Goal: Task Accomplishment & Management: Manage account settings

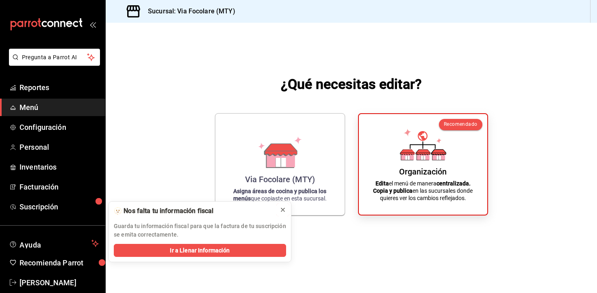
click at [281, 212] on icon at bounding box center [282, 210] width 6 height 6
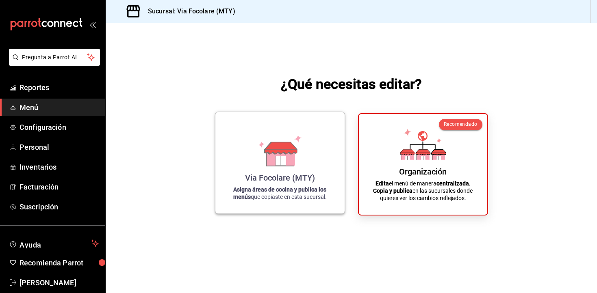
click at [285, 165] on icon at bounding box center [280, 160] width 10 height 9
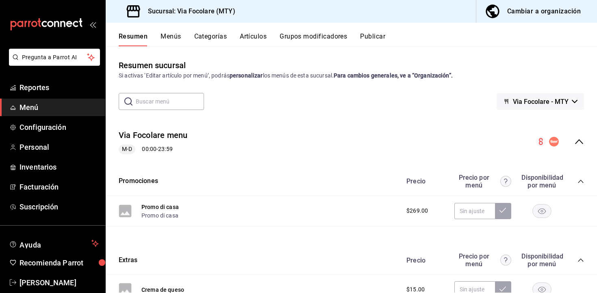
click at [172, 32] on div "Resumen Menús Categorías Artículos Grupos modificadores Publicar" at bounding box center [351, 35] width 491 height 24
click at [172, 36] on button "Menús" at bounding box center [170, 39] width 20 height 14
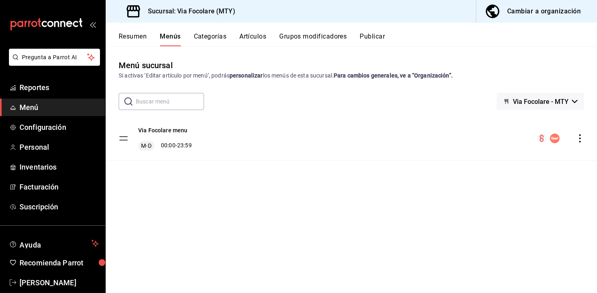
click at [583, 136] on icon "actions" at bounding box center [579, 138] width 8 height 8
click at [264, 208] on div at bounding box center [298, 146] width 597 height 293
click at [520, 6] on div "Cambiar a organización" at bounding box center [544, 11] width 74 height 11
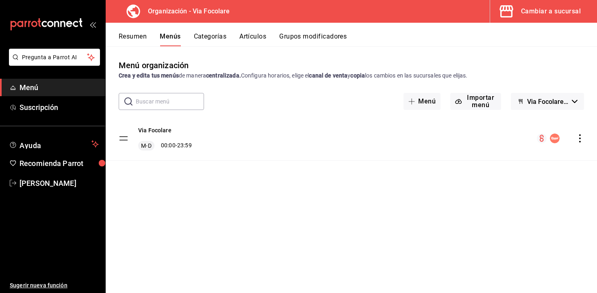
click at [577, 136] on icon "actions" at bounding box center [579, 138] width 8 height 8
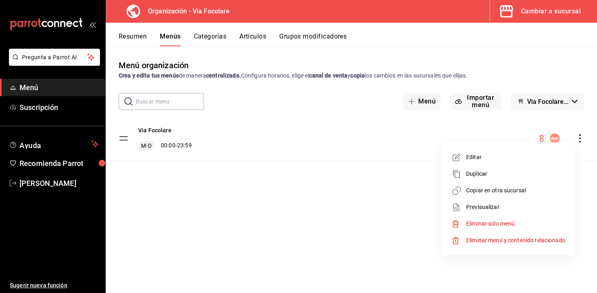
click at [484, 169] on li "Duplicar" at bounding box center [508, 174] width 127 height 17
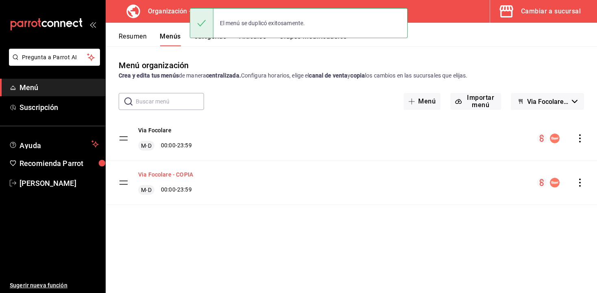
click at [162, 175] on button "Via Focolare - COPIA" at bounding box center [165, 175] width 55 height 8
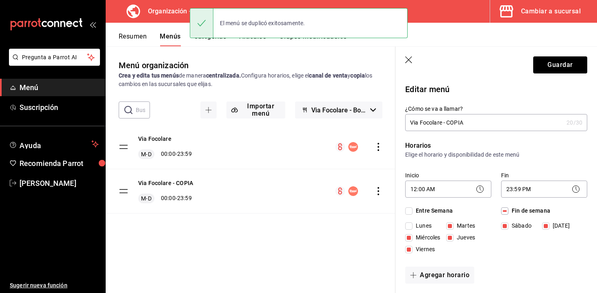
drag, startPoint x: 469, startPoint y: 125, endPoint x: 443, endPoint y: 125, distance: 25.6
click at [443, 125] on input "Via Focolare - COPIA" at bounding box center [484, 123] width 158 height 16
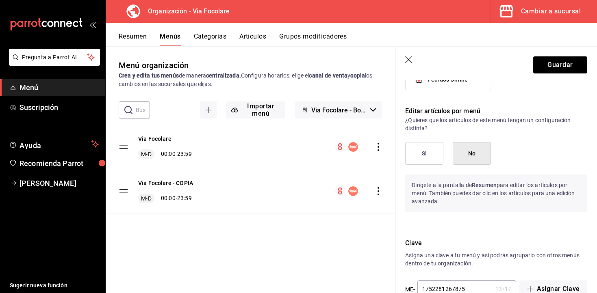
scroll to position [560, 0]
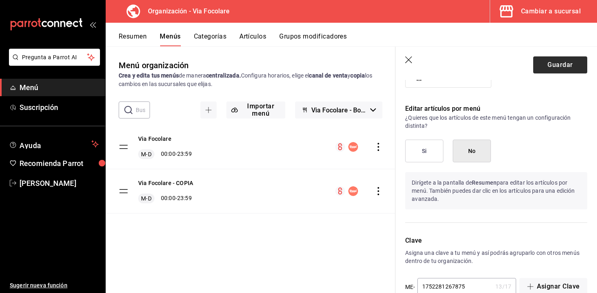
type input "Via Focolare rappi"
click at [566, 67] on button "Guardar" at bounding box center [560, 64] width 54 height 17
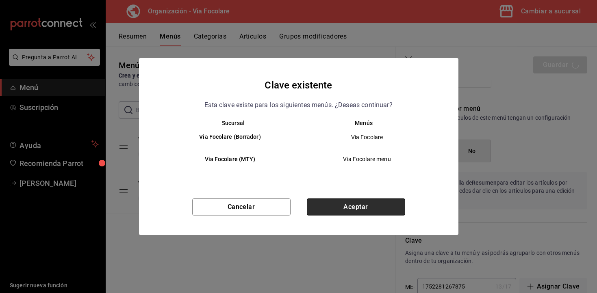
click at [357, 204] on button "Aceptar" at bounding box center [356, 207] width 98 height 17
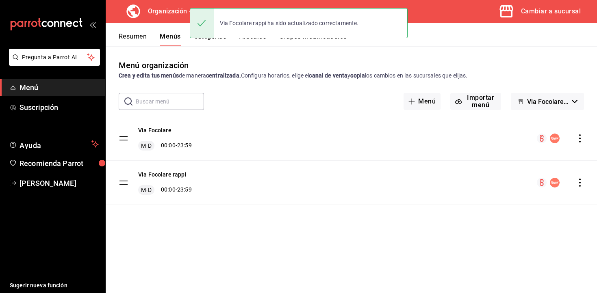
click at [578, 183] on icon "actions" at bounding box center [579, 183] width 8 height 8
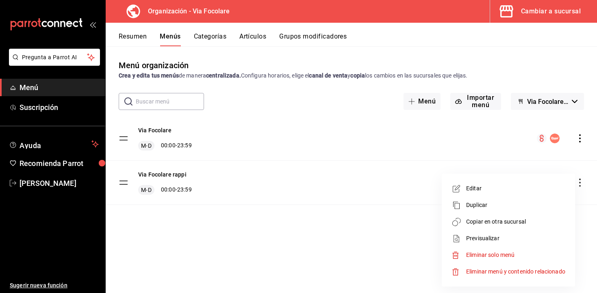
click at [379, 199] on div at bounding box center [298, 146] width 597 height 293
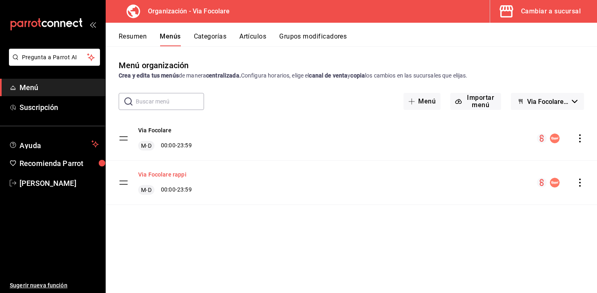
click at [162, 174] on button "Via Focolare rappi" at bounding box center [162, 175] width 48 height 8
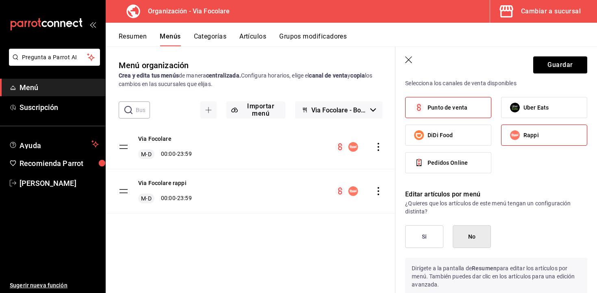
scroll to position [477, 0]
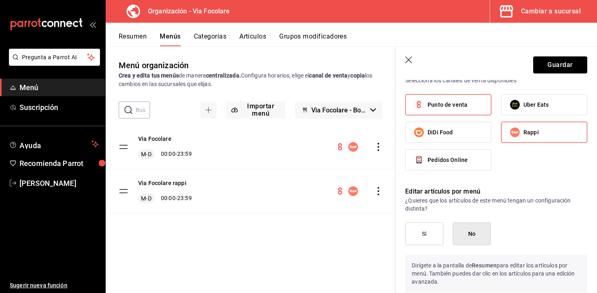
click at [442, 112] on label "Punto de venta" at bounding box center [447, 105] width 85 height 20
click at [427, 112] on input "Punto de venta" at bounding box center [418, 104] width 17 height 17
checkbox input "false"
click at [567, 63] on button "Guardar" at bounding box center [560, 64] width 54 height 17
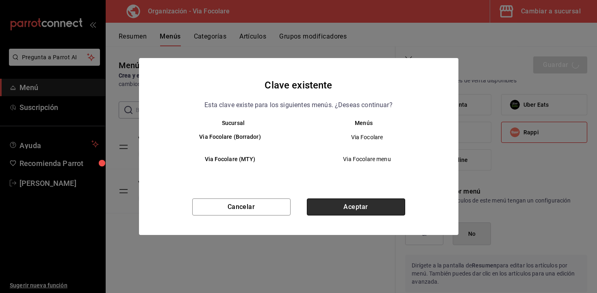
click at [362, 205] on button "Aceptar" at bounding box center [356, 207] width 98 height 17
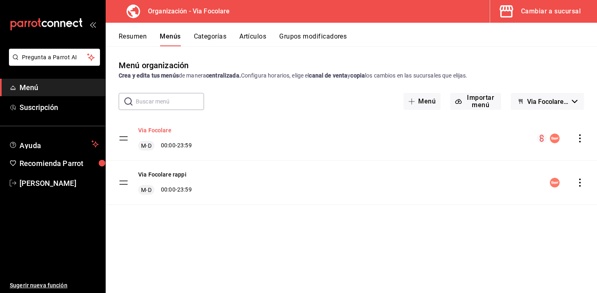
click at [160, 129] on button "Via Focolare" at bounding box center [154, 130] width 33 height 8
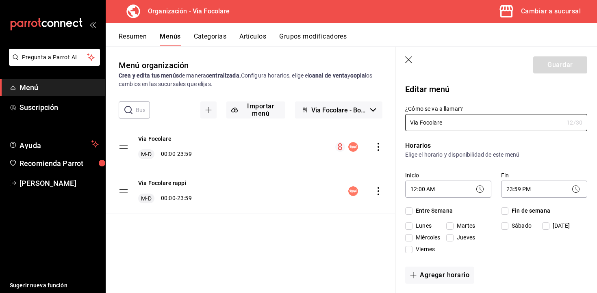
checkbox input "true"
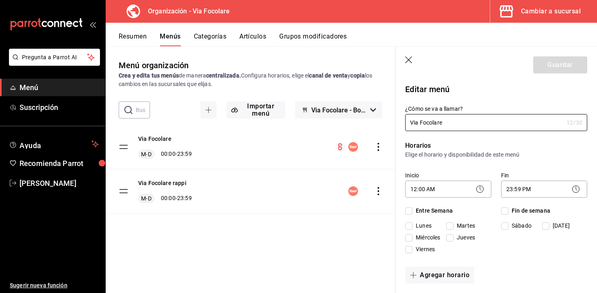
checkbox input "true"
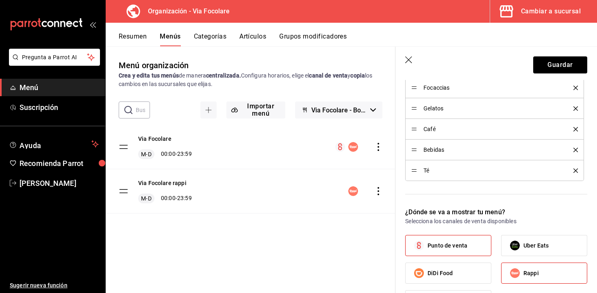
scroll to position [404, 0]
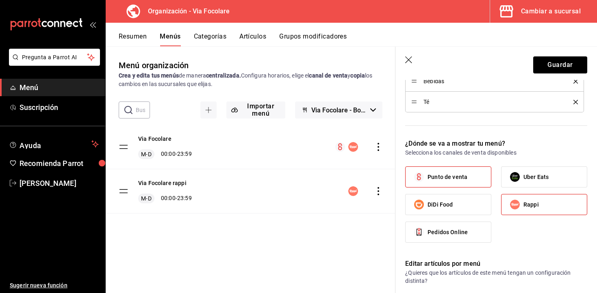
click at [528, 211] on label "Rappi" at bounding box center [543, 205] width 85 height 20
click at [523, 211] on input "Rappi" at bounding box center [514, 204] width 17 height 17
checkbox input "false"
click at [551, 66] on button "Guardar" at bounding box center [560, 64] width 54 height 17
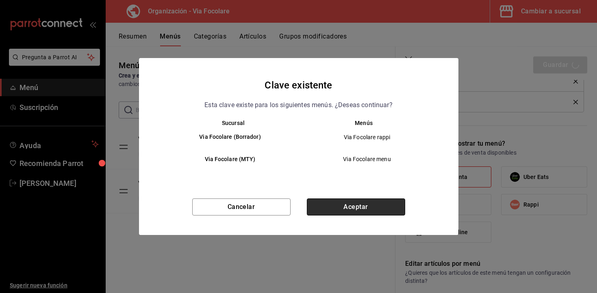
click at [348, 205] on button "Aceptar" at bounding box center [356, 207] width 98 height 17
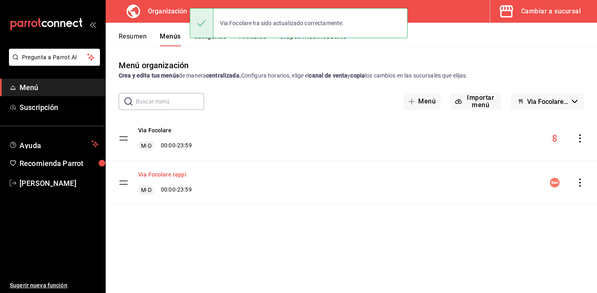
click at [167, 173] on button "Via Focolare rappi" at bounding box center [162, 175] width 48 height 8
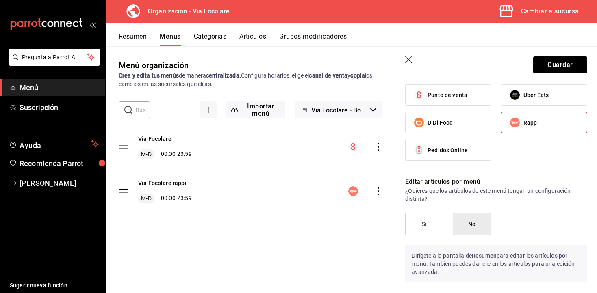
scroll to position [489, 0]
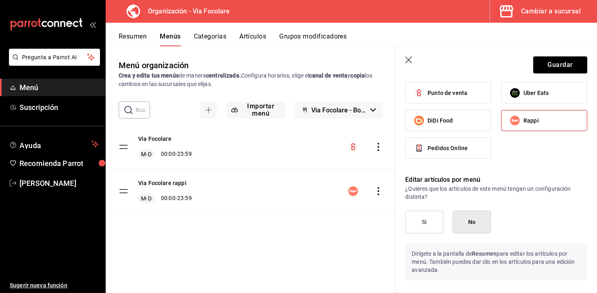
click at [324, 235] on div "Via Focolare M-D 00:00 - 23:59 Via Focolare rappi M-D 00:00 - 23:59" at bounding box center [251, 180] width 290 height 111
click at [409, 61] on icon "button" at bounding box center [409, 60] width 8 height 8
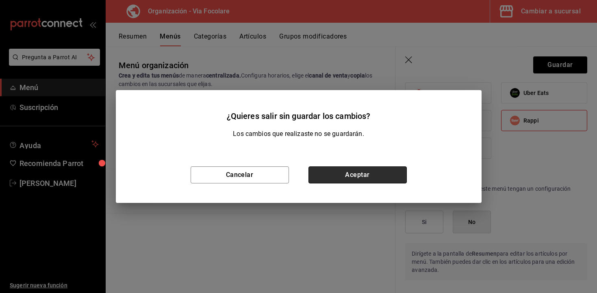
click at [335, 175] on button "Aceptar" at bounding box center [357, 175] width 98 height 17
checkbox input "false"
type input "1755542070561"
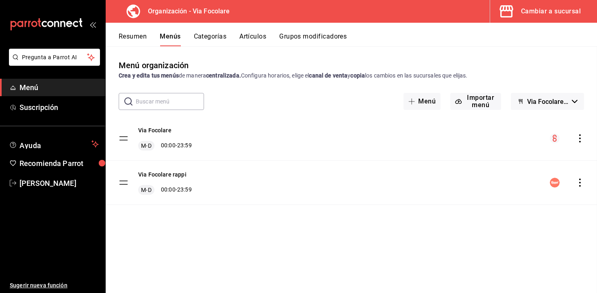
scroll to position [317, 0]
click at [158, 171] on button "Via Focolare rappi" at bounding box center [162, 175] width 48 height 8
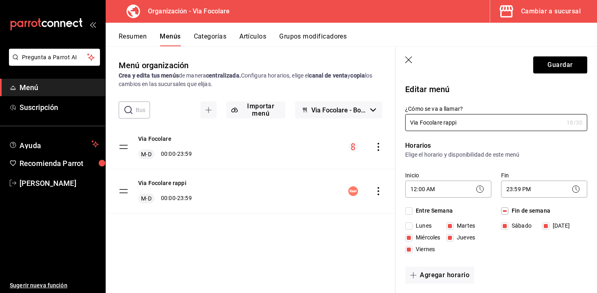
click at [409, 63] on icon "button" at bounding box center [409, 60] width 8 height 8
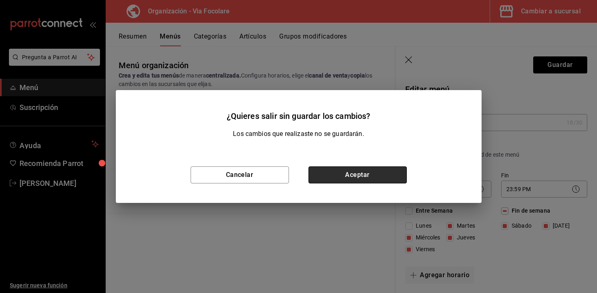
click at [328, 171] on button "Aceptar" at bounding box center [357, 175] width 98 height 17
checkbox input "false"
type input "1755542074905"
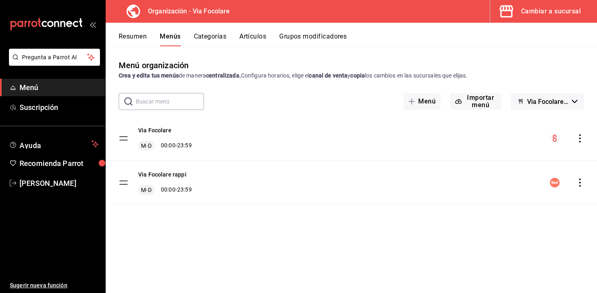
click at [257, 34] on button "Artículos" at bounding box center [252, 39] width 27 height 14
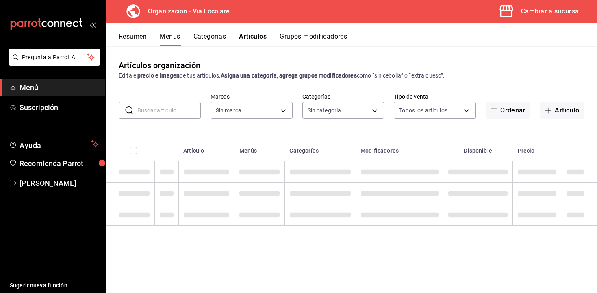
type input "0e80ed8c-541d-401d-b100-c7ab51f892aa"
type input "f396dffa-5927-471c-a935-35a20049a45f,b623181d-9553-4e18-bddb-6286cc0ba075,4996c…"
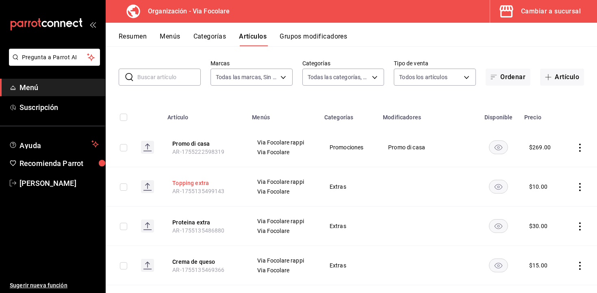
scroll to position [34, 0]
click at [144, 39] on button "Resumen" at bounding box center [133, 39] width 28 height 14
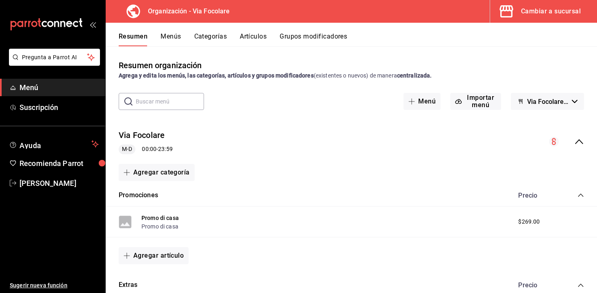
click at [171, 36] on button "Menús" at bounding box center [170, 39] width 20 height 14
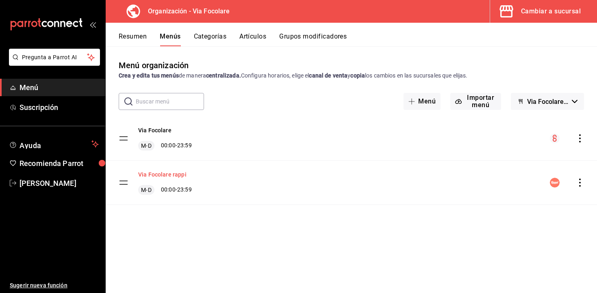
click at [175, 175] on button "Via Focolare rappi" at bounding box center [162, 175] width 48 height 8
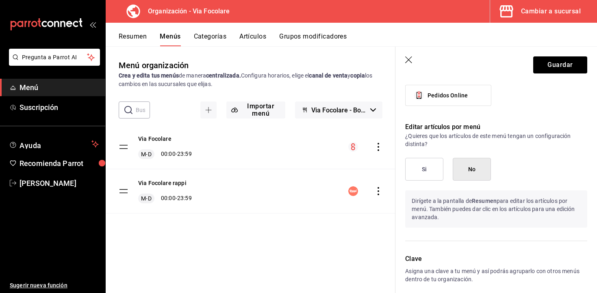
scroll to position [541, 0]
click at [416, 168] on button "Si" at bounding box center [424, 170] width 38 height 23
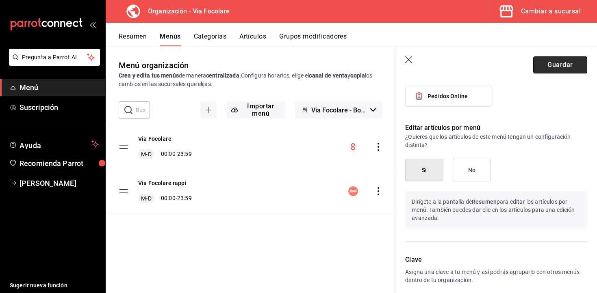
click at [552, 68] on button "Guardar" at bounding box center [560, 64] width 54 height 17
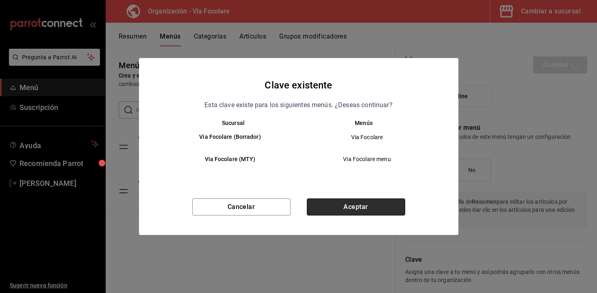
click at [354, 208] on button "Aceptar" at bounding box center [356, 207] width 98 height 17
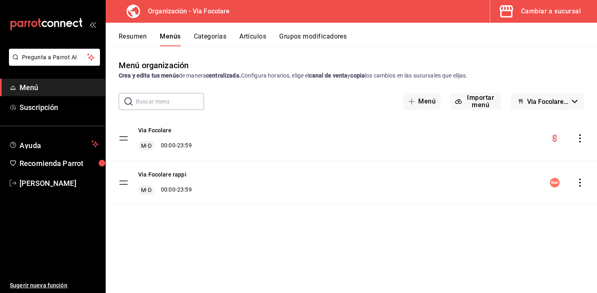
click at [141, 31] on div "Resumen Menús Categorías Artículos Grupos modificadores" at bounding box center [351, 35] width 491 height 24
click at [141, 41] on button "Resumen" at bounding box center [133, 39] width 28 height 14
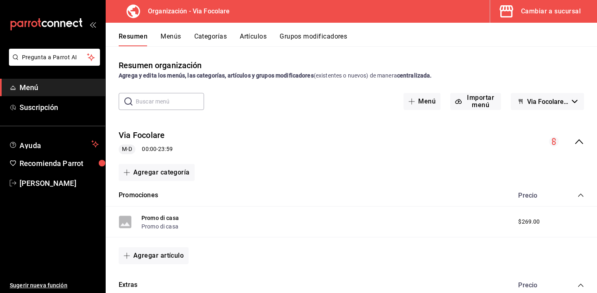
click at [577, 143] on icon "collapse-menu-row" at bounding box center [579, 142] width 10 height 10
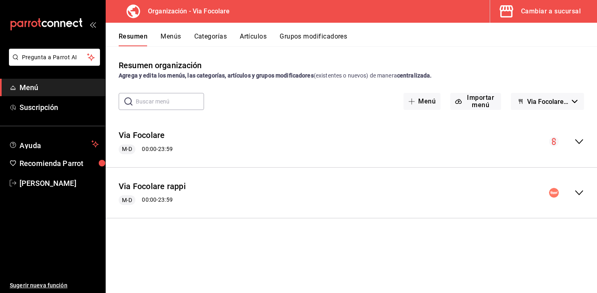
click at [579, 192] on icon "collapse-menu-row" at bounding box center [579, 193] width 10 height 10
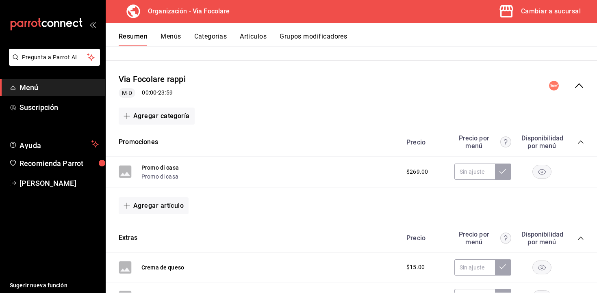
scroll to position [108, 0]
click at [543, 170] on rect "button" at bounding box center [541, 171] width 19 height 13
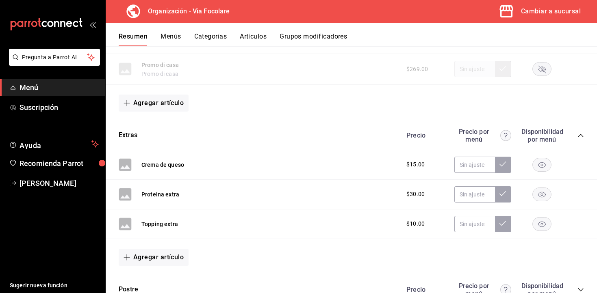
scroll to position [217, 0]
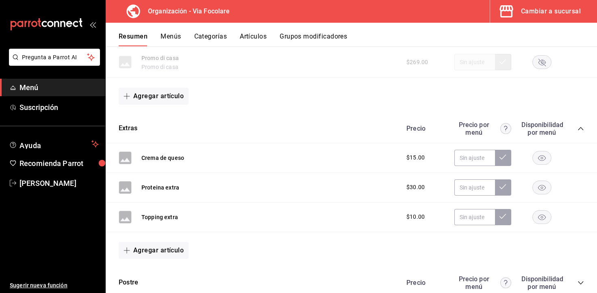
click at [545, 156] on rect "button" at bounding box center [541, 157] width 19 height 13
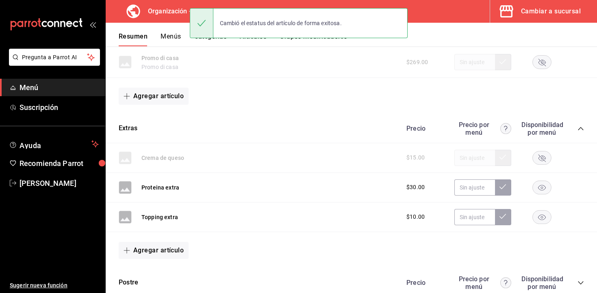
click at [536, 188] on rect "button" at bounding box center [541, 187] width 19 height 13
click at [538, 212] on rect "button" at bounding box center [541, 216] width 19 height 13
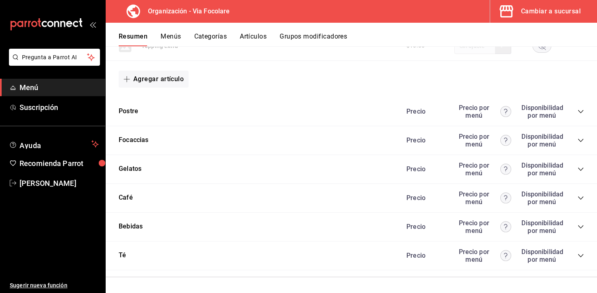
scroll to position [389, 0]
click at [576, 110] on div "Precio Precio por menú Disponibilidad por menú" at bounding box center [491, 110] width 186 height 15
click at [580, 110] on icon "collapse-category-row" at bounding box center [580, 111] width 6 height 6
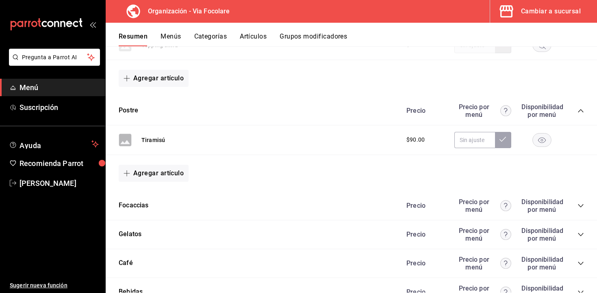
click at [579, 205] on icon "collapse-category-row" at bounding box center [580, 206] width 6 height 6
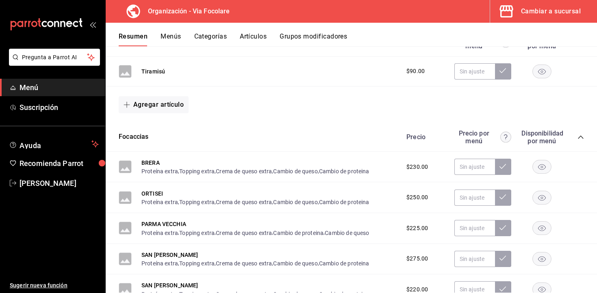
scroll to position [459, 0]
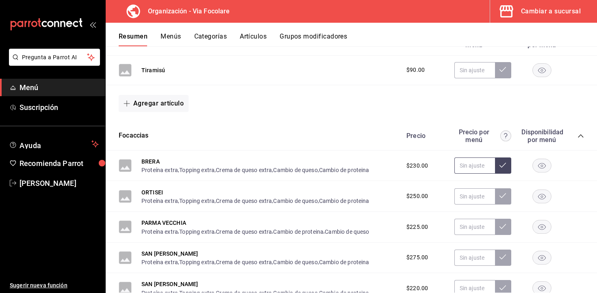
click at [464, 167] on input "text" at bounding box center [474, 166] width 41 height 16
type input "$315.00"
click at [507, 163] on button at bounding box center [503, 166] width 16 height 16
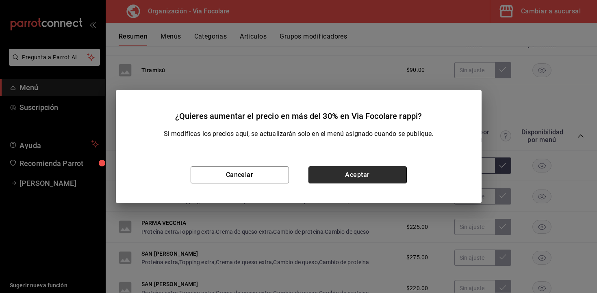
click at [344, 174] on button "Aceptar" at bounding box center [357, 175] width 98 height 17
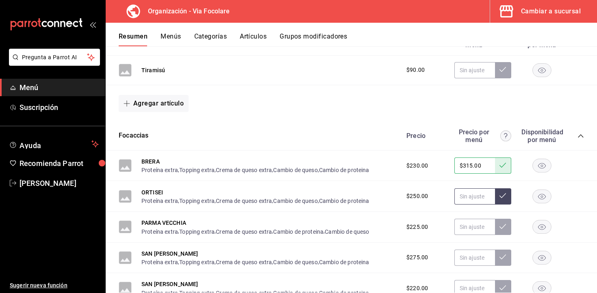
click at [472, 195] on input "text" at bounding box center [474, 196] width 41 height 16
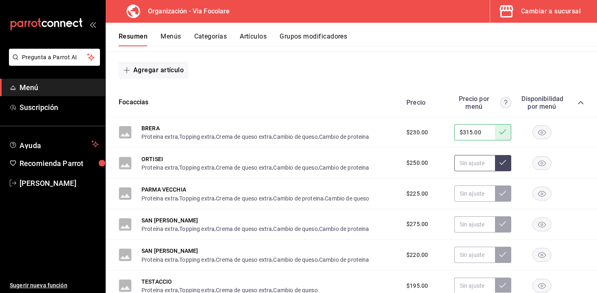
scroll to position [535, 0]
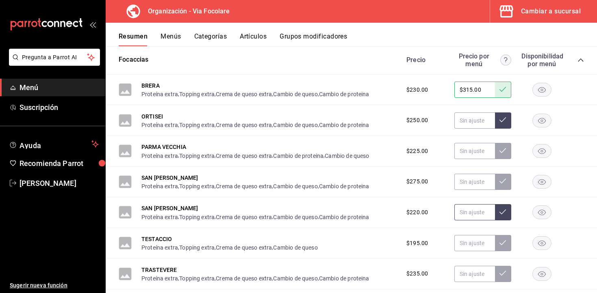
click at [476, 214] on input "text" at bounding box center [474, 212] width 41 height 16
type input "$315.00"
click at [503, 214] on icon at bounding box center [502, 212] width 6 height 6
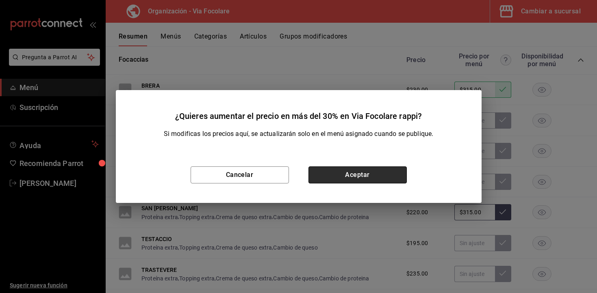
click at [356, 171] on button "Aceptar" at bounding box center [357, 175] width 98 height 17
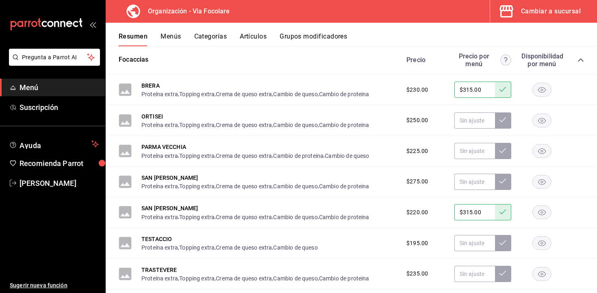
click at [472, 92] on input "$315.00" at bounding box center [474, 90] width 41 height 16
type input "$329.00"
click at [504, 92] on icon at bounding box center [502, 89] width 6 height 6
click at [478, 121] on input "text" at bounding box center [474, 120] width 41 height 16
type input "$358.00"
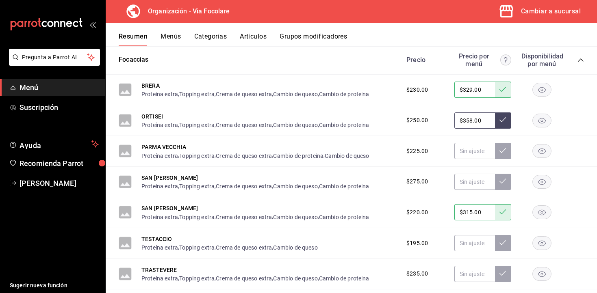
click at [506, 120] on button at bounding box center [503, 120] width 16 height 16
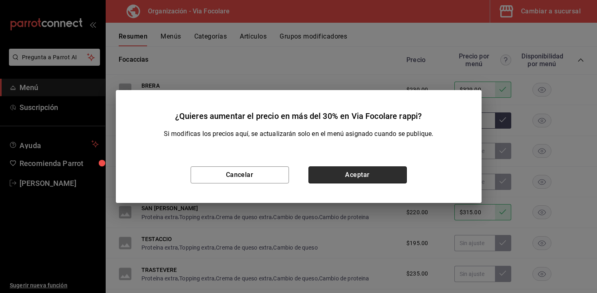
click at [345, 171] on button "Aceptar" at bounding box center [357, 175] width 98 height 17
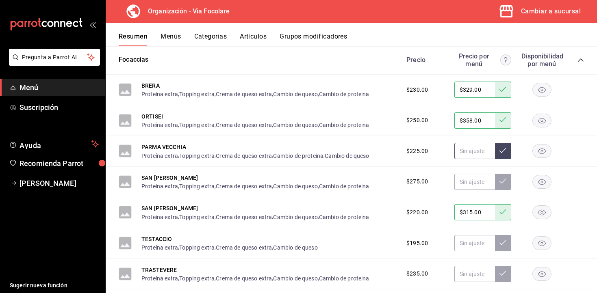
click at [482, 156] on input "text" at bounding box center [474, 151] width 41 height 16
type input "$322.00"
click at [504, 151] on icon at bounding box center [502, 150] width 6 height 6
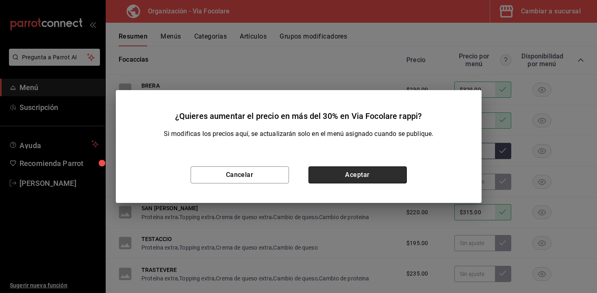
click at [357, 171] on button "Aceptar" at bounding box center [357, 175] width 98 height 17
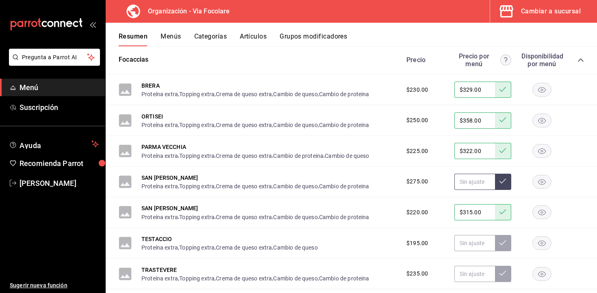
click at [473, 182] on input "text" at bounding box center [474, 182] width 41 height 16
type input "$393.00"
click at [501, 184] on button at bounding box center [503, 182] width 16 height 16
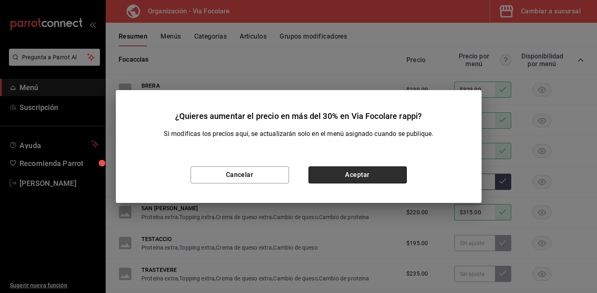
click at [348, 173] on button "Aceptar" at bounding box center [357, 175] width 98 height 17
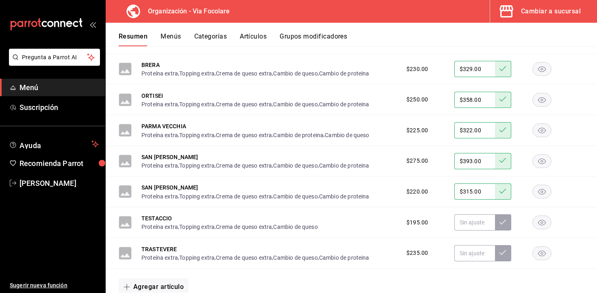
scroll to position [568, 0]
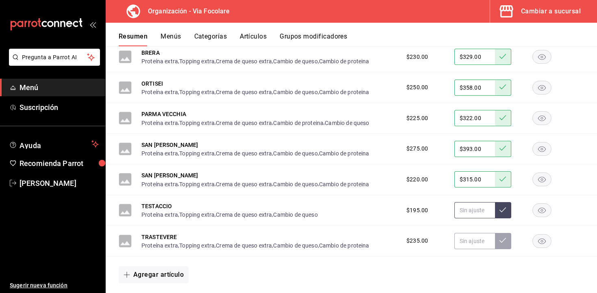
click at [479, 216] on input "text" at bounding box center [474, 210] width 41 height 16
type input "$279.00"
click at [505, 212] on icon at bounding box center [502, 210] width 6 height 6
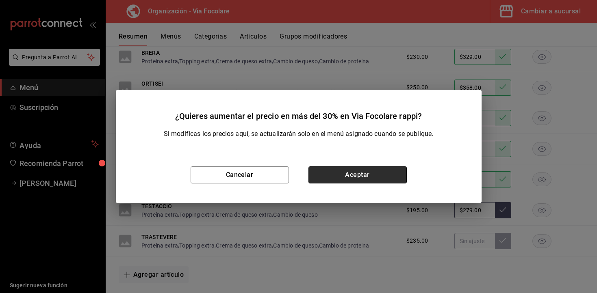
click at [372, 177] on button "Aceptar" at bounding box center [357, 175] width 98 height 17
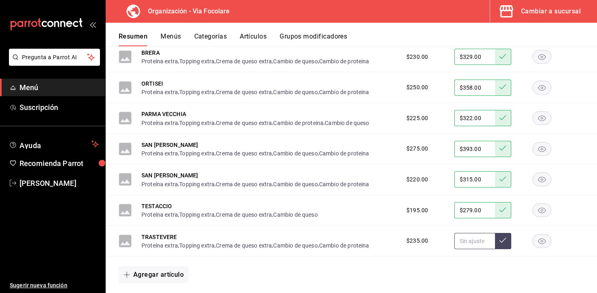
click at [464, 244] on input "text" at bounding box center [474, 241] width 41 height 16
type input "$336.00"
click at [504, 245] on button at bounding box center [503, 241] width 16 height 16
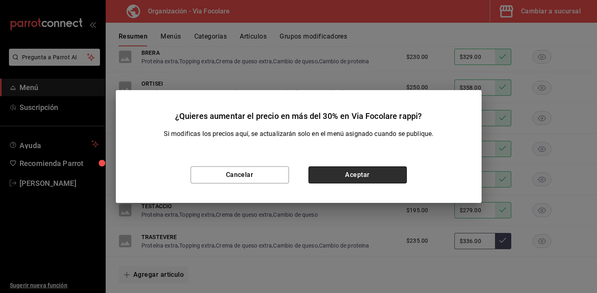
click at [371, 170] on button "Aceptar" at bounding box center [357, 175] width 98 height 17
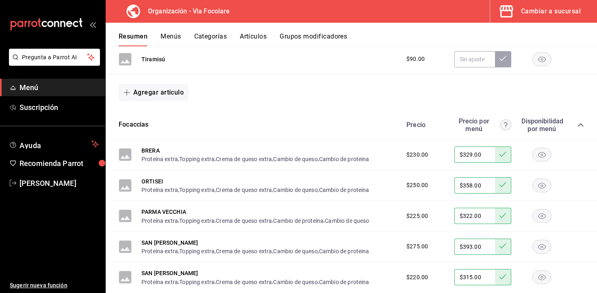
scroll to position [468, 0]
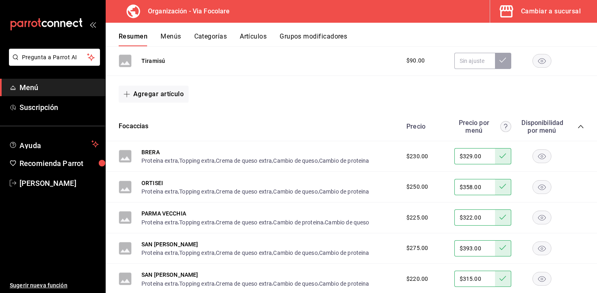
click at [544, 61] on rect "button" at bounding box center [541, 60] width 19 height 13
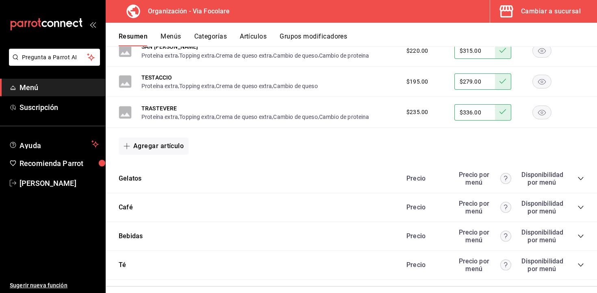
scroll to position [707, 0]
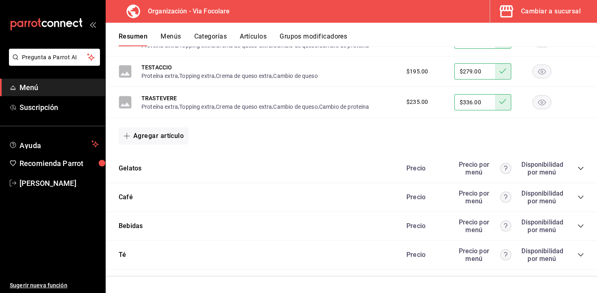
click at [577, 167] on icon "collapse-category-row" at bounding box center [580, 168] width 6 height 6
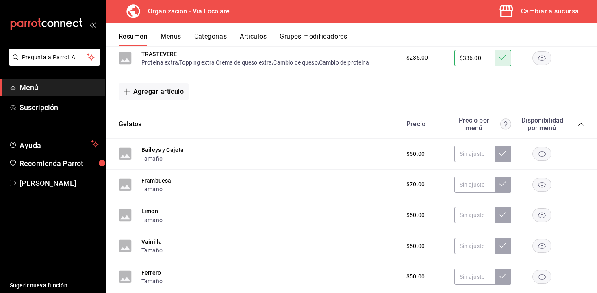
scroll to position [756, 0]
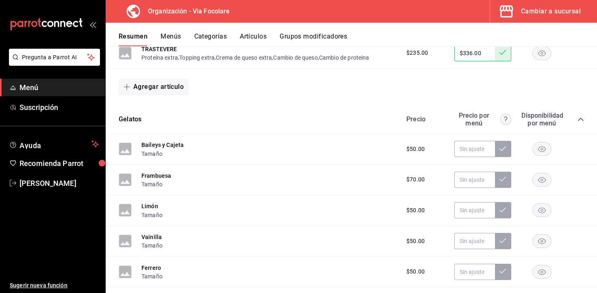
click at [541, 154] on rect "button" at bounding box center [541, 149] width 19 height 13
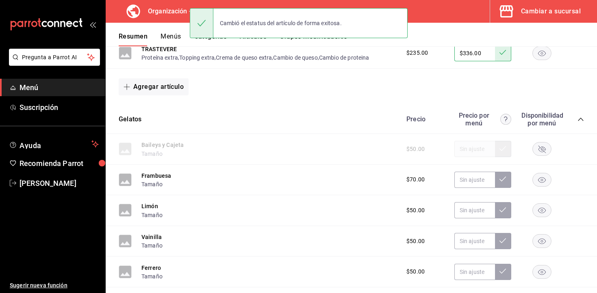
click at [542, 187] on div "$70.00" at bounding box center [491, 180] width 186 height 16
click at [543, 180] on rect "button" at bounding box center [541, 179] width 19 height 13
click at [543, 215] on rect "button" at bounding box center [541, 210] width 19 height 13
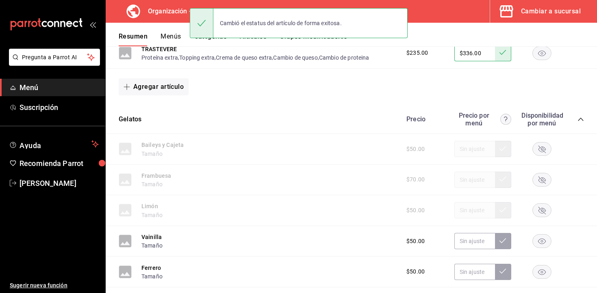
click at [547, 245] on rect "button" at bounding box center [541, 240] width 19 height 13
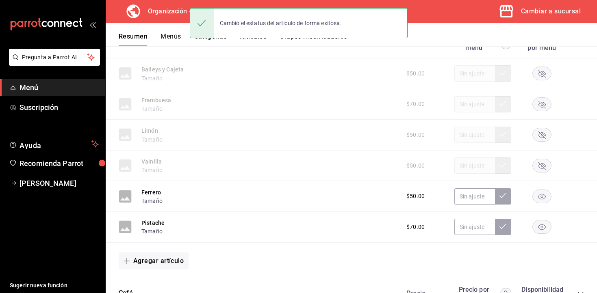
scroll to position [833, 0]
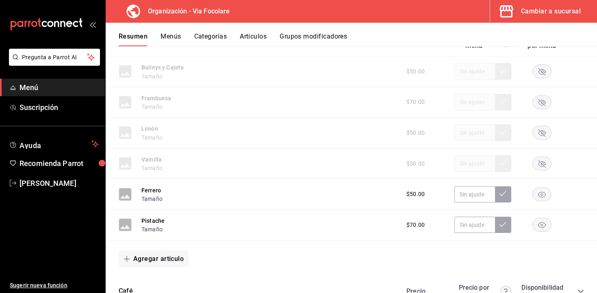
click at [544, 196] on icon "button" at bounding box center [542, 195] width 8 height 6
click at [543, 223] on rect "button" at bounding box center [541, 224] width 19 height 13
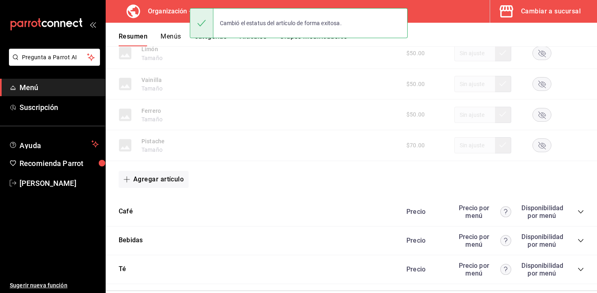
scroll to position [928, 0]
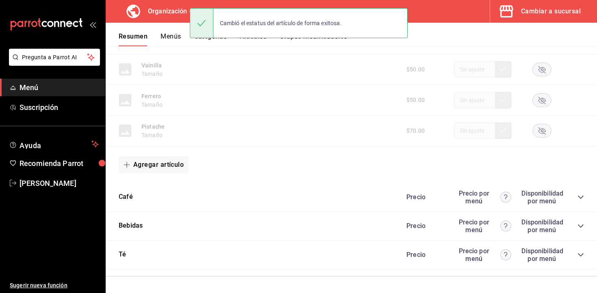
click at [574, 196] on div "Precio Precio por menú Disponibilidad por menú" at bounding box center [491, 197] width 186 height 15
click at [580, 196] on icon "collapse-category-row" at bounding box center [580, 197] width 6 height 6
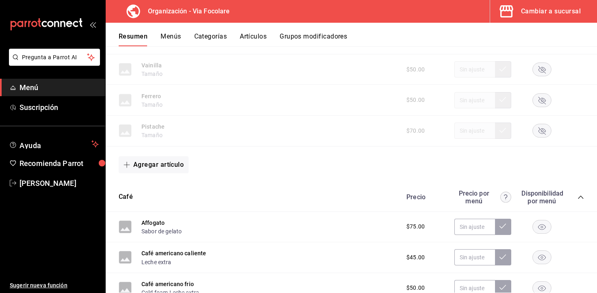
click at [547, 223] on rect "button" at bounding box center [541, 226] width 19 height 13
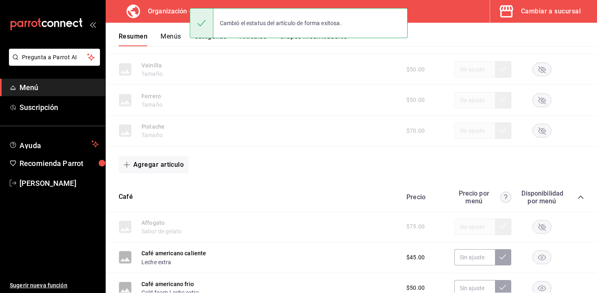
click at [541, 256] on rect "button" at bounding box center [541, 257] width 19 height 13
click at [545, 283] on rect "button" at bounding box center [541, 287] width 19 height 13
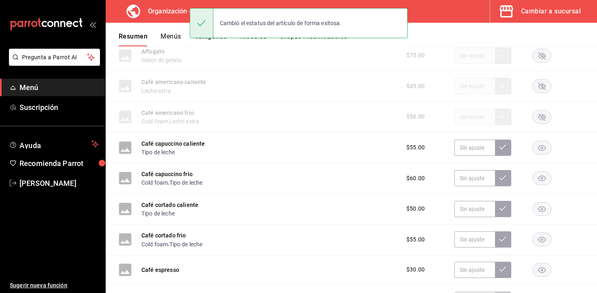
scroll to position [1105, 0]
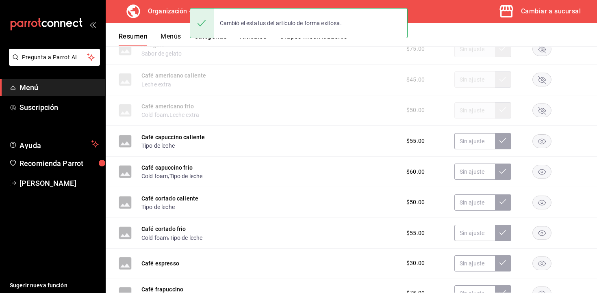
click at [539, 136] on rect "button" at bounding box center [541, 140] width 19 height 13
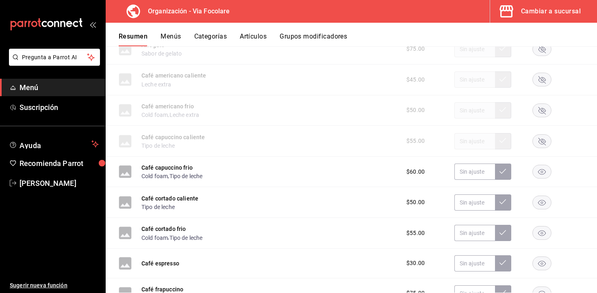
click at [539, 167] on rect "button" at bounding box center [541, 171] width 19 height 13
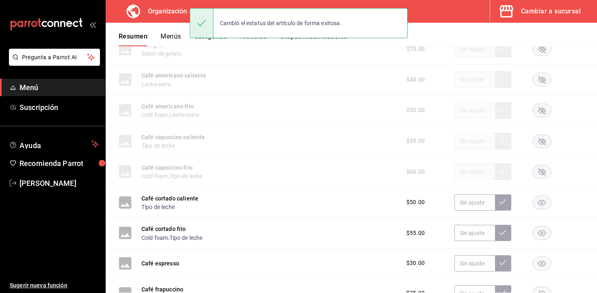
click at [540, 207] on rect "button" at bounding box center [541, 202] width 19 height 13
click at [541, 238] on rect "button" at bounding box center [541, 233] width 19 height 13
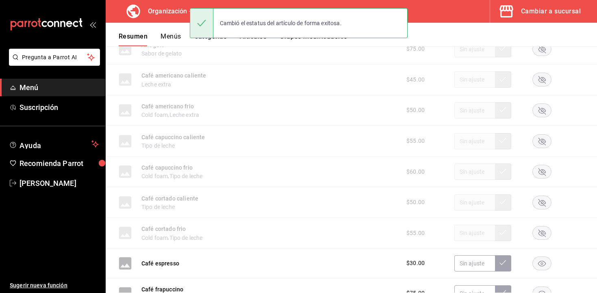
scroll to position [1183, 0]
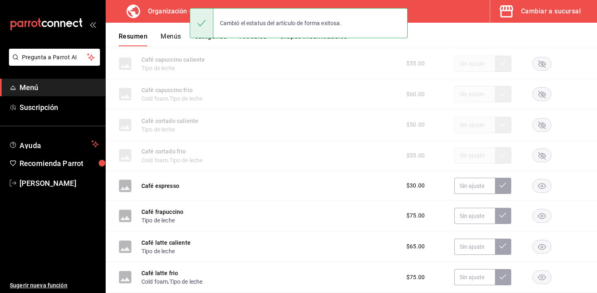
click at [544, 188] on rect "button" at bounding box center [541, 185] width 19 height 13
click at [544, 216] on rect "button" at bounding box center [541, 215] width 19 height 13
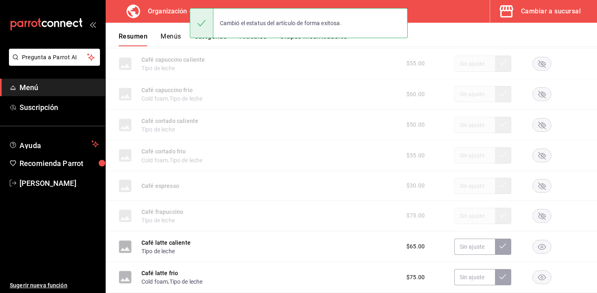
click at [543, 248] on rect "button" at bounding box center [541, 246] width 19 height 13
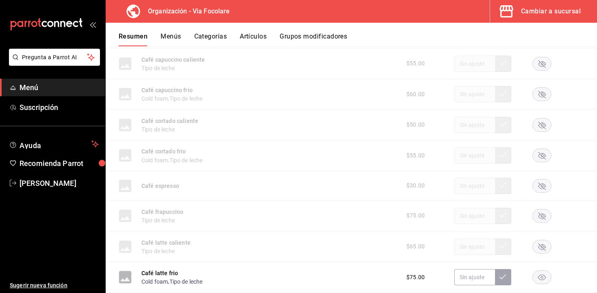
click at [544, 275] on rect "button" at bounding box center [541, 277] width 19 height 13
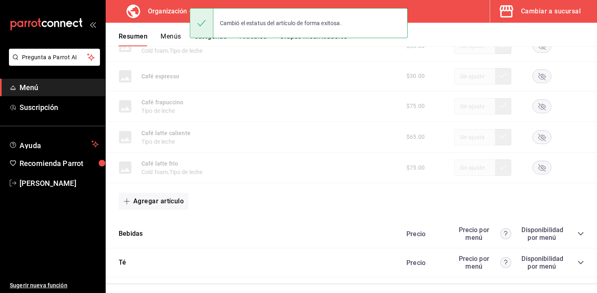
scroll to position [1301, 0]
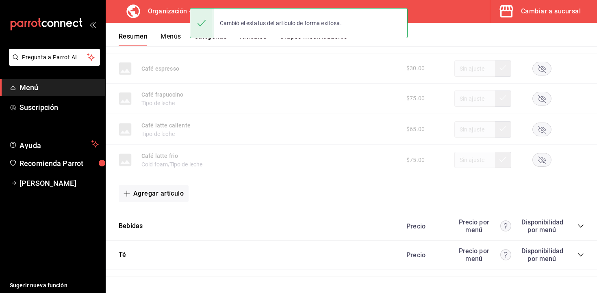
click at [583, 257] on icon "collapse-category-row" at bounding box center [580, 255] width 6 height 6
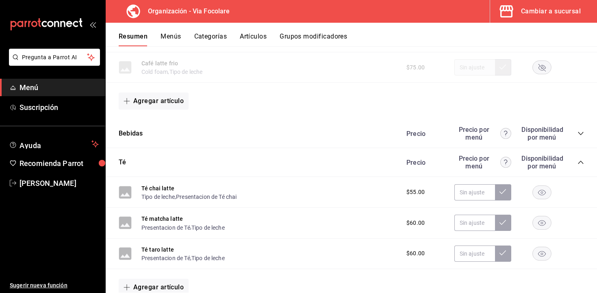
scroll to position [1430, 0]
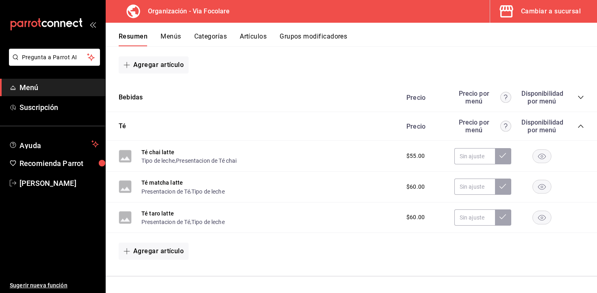
click at [552, 162] on div at bounding box center [541, 156] width 41 height 14
click at [542, 158] on rect "button" at bounding box center [541, 155] width 19 height 13
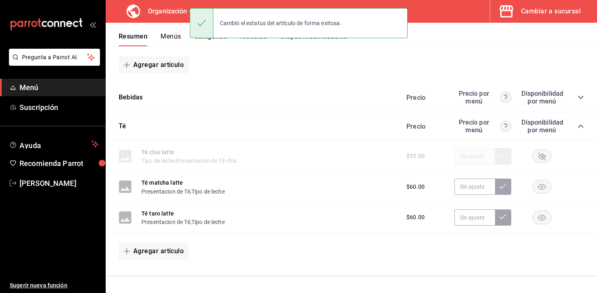
click at [538, 181] on rect "button" at bounding box center [541, 186] width 19 height 13
click at [539, 215] on rect "button" at bounding box center [541, 217] width 19 height 13
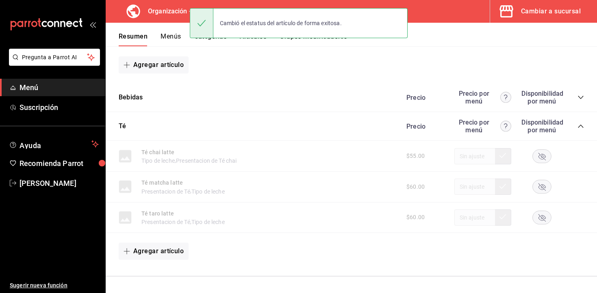
click at [577, 98] on div "Precio Precio por menú Disponibilidad por menú" at bounding box center [491, 97] width 186 height 15
click at [578, 97] on icon "collapse-category-row" at bounding box center [580, 97] width 6 height 6
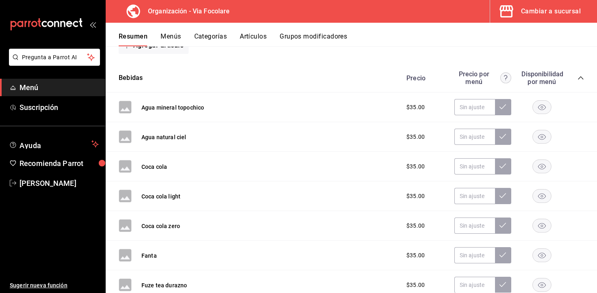
scroll to position [1439, 0]
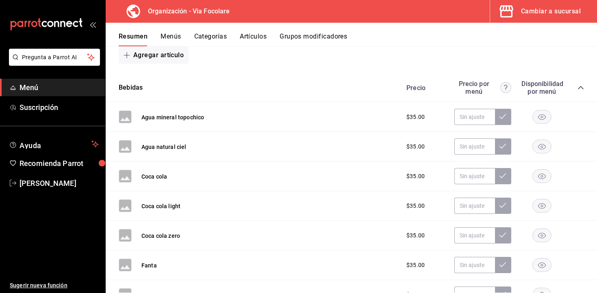
click at [541, 118] on icon "button" at bounding box center [542, 118] width 8 height 6
click at [540, 177] on rect "button" at bounding box center [541, 176] width 19 height 13
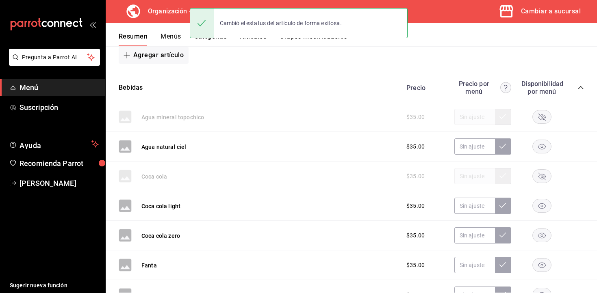
click at [539, 205] on rect "button" at bounding box center [541, 205] width 19 height 13
click at [167, 145] on button "Agua natural ciel" at bounding box center [163, 147] width 45 height 8
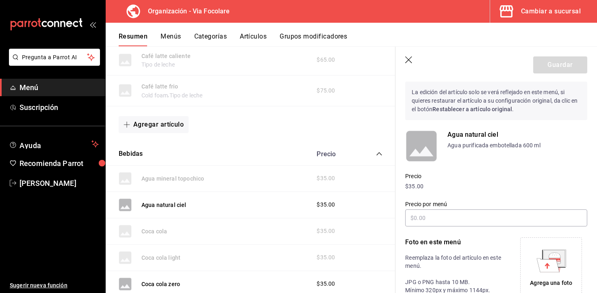
scroll to position [26, 0]
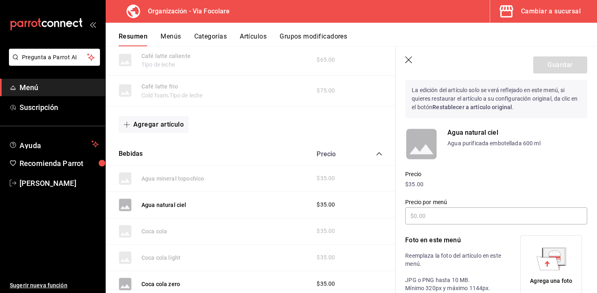
click at [470, 130] on p "Agua natural ciel" at bounding box center [517, 133] width 140 height 10
click at [470, 107] on strong "Restablecer a artículo original" at bounding box center [472, 107] width 80 height 6
click at [409, 59] on icon "button" at bounding box center [409, 60] width 8 height 8
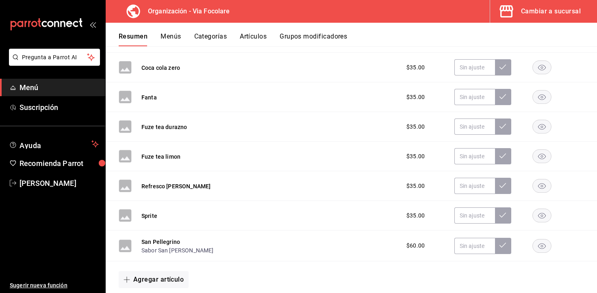
scroll to position [1594, 0]
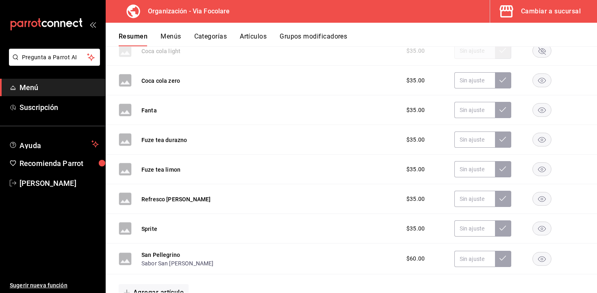
click at [540, 228] on rect "button" at bounding box center [541, 228] width 19 height 13
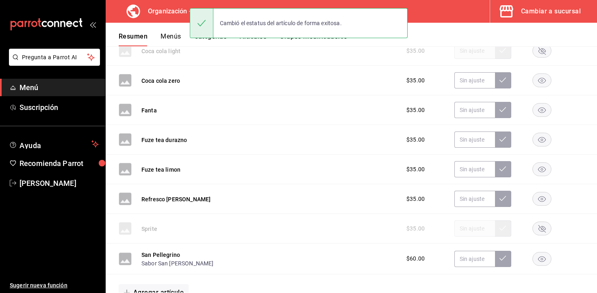
click at [542, 194] on rect "button" at bounding box center [541, 198] width 19 height 13
click at [543, 169] on rect "button" at bounding box center [541, 169] width 19 height 13
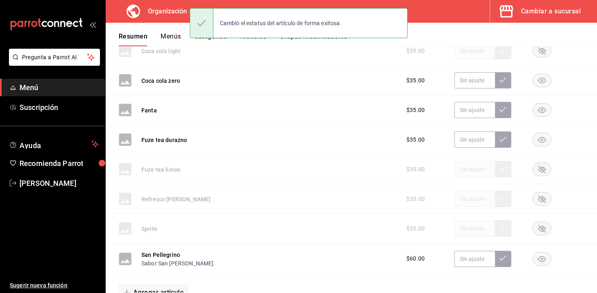
click at [546, 140] on rect "button" at bounding box center [541, 139] width 19 height 13
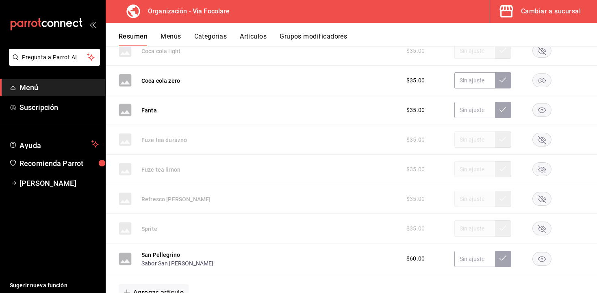
click at [544, 109] on icon "button" at bounding box center [542, 111] width 8 height 6
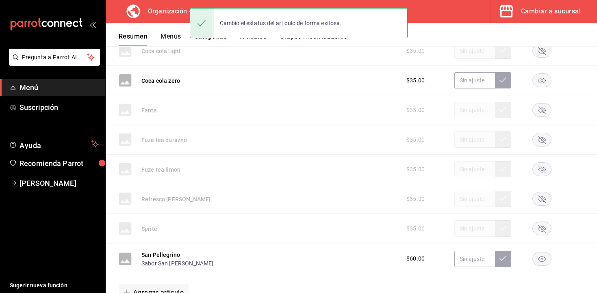
click at [539, 75] on rect "button" at bounding box center [541, 80] width 19 height 13
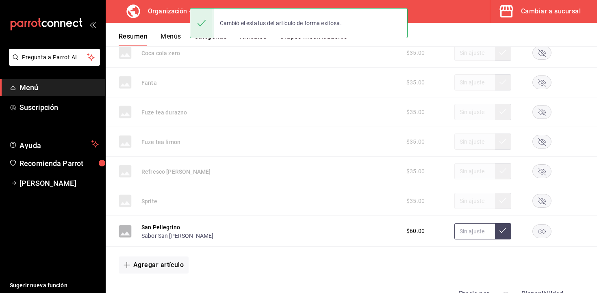
click at [464, 229] on input "text" at bounding box center [474, 231] width 41 height 16
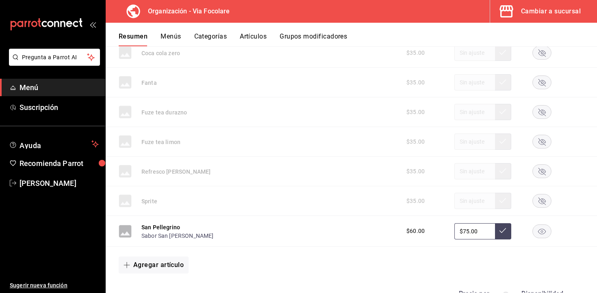
type input "$75.00"
click at [501, 231] on icon at bounding box center [502, 230] width 6 height 6
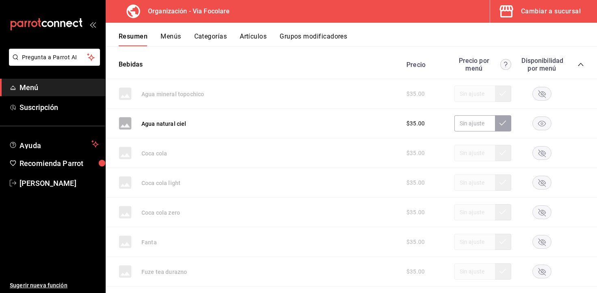
scroll to position [1461, 0]
click at [250, 36] on button "Artículos" at bounding box center [253, 39] width 27 height 14
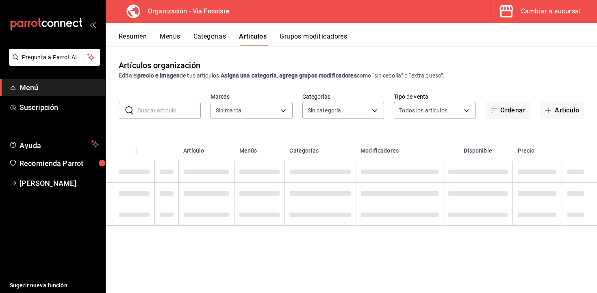
type input "0e80ed8c-541d-401d-b100-c7ab51f892aa"
type input "f396dffa-5927-471c-a935-35a20049a45f,b623181d-9553-4e18-bddb-6286cc0ba075,4996c…"
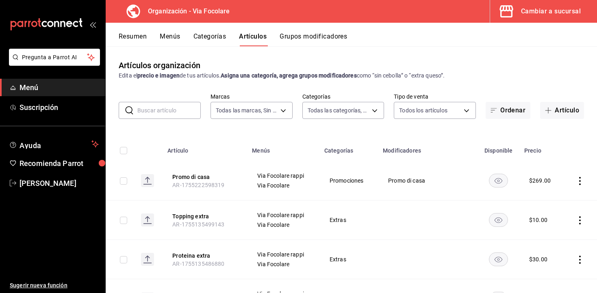
click at [153, 115] on input "text" at bounding box center [168, 110] width 63 height 16
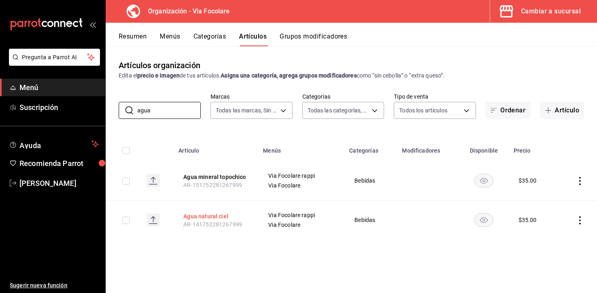
type input "agua"
click at [214, 215] on button "Agua natural ciel" at bounding box center [215, 216] width 65 height 8
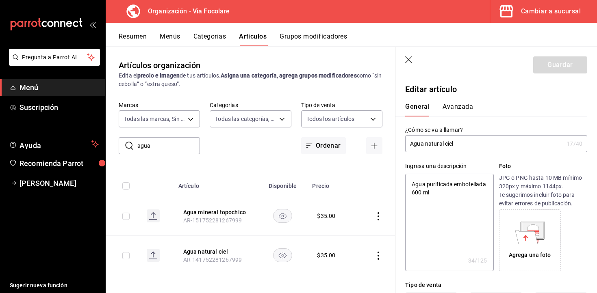
type input "Agua natural cie"
type textarea "x"
type input "Agua natural ci"
type textarea "x"
type input "Agua natural c"
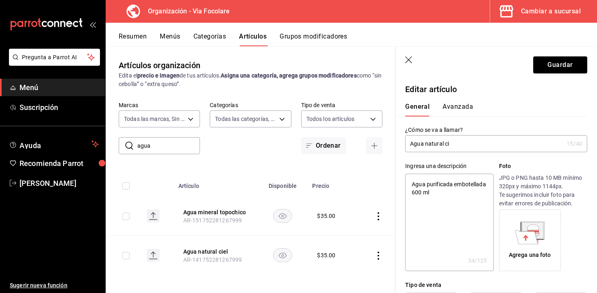
type textarea "x"
type input "Agua natural"
type textarea "x"
type input "Agua natural"
type textarea "x"
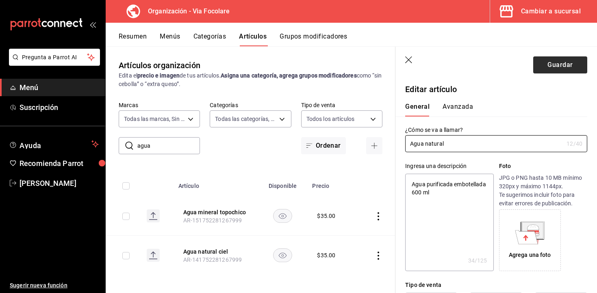
type input "Agua natural"
click at [549, 58] on button "Guardar" at bounding box center [560, 64] width 54 height 17
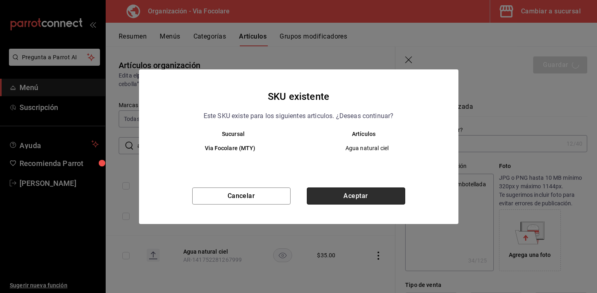
click at [366, 195] on button "Aceptar" at bounding box center [356, 196] width 98 height 17
type textarea "x"
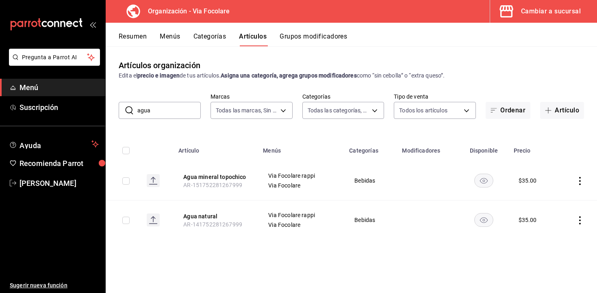
click at [143, 36] on button "Resumen" at bounding box center [133, 39] width 28 height 14
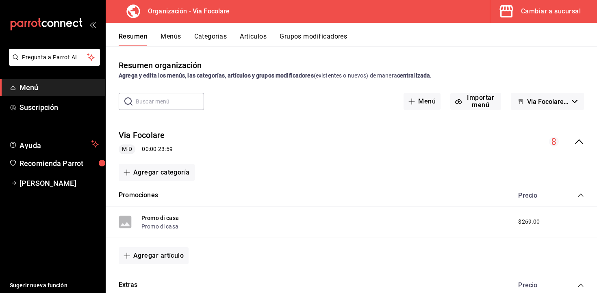
click at [252, 38] on button "Artículos" at bounding box center [253, 39] width 27 height 14
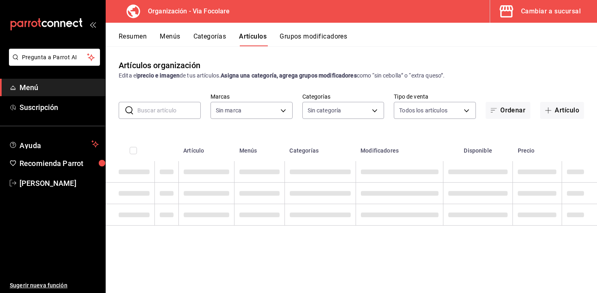
type input "0e80ed8c-541d-401d-b100-c7ab51f892aa"
type input "f396dffa-5927-471c-a935-35a20049a45f,b623181d-9553-4e18-bddb-6286cc0ba075,4996c…"
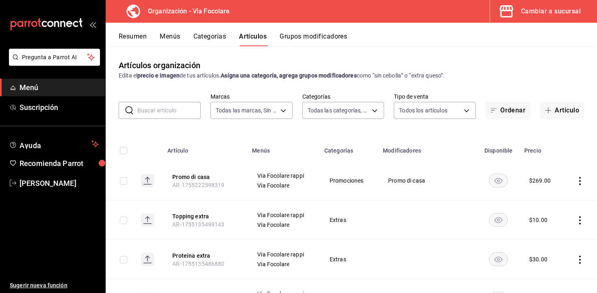
click at [142, 39] on button "Resumen" at bounding box center [133, 39] width 28 height 14
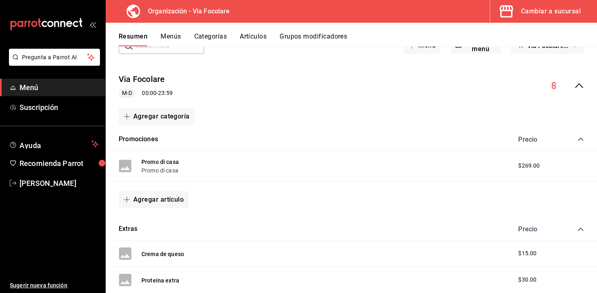
scroll to position [56, 0]
click at [584, 81] on div "Via Focolare M-D 00:00 - 23:59" at bounding box center [351, 86] width 491 height 38
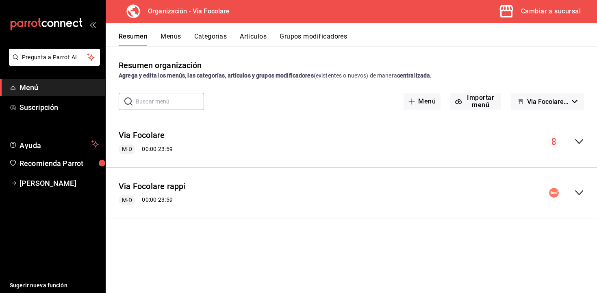
scroll to position [0, 0]
click at [580, 196] on icon "collapse-menu-row" at bounding box center [579, 193] width 10 height 10
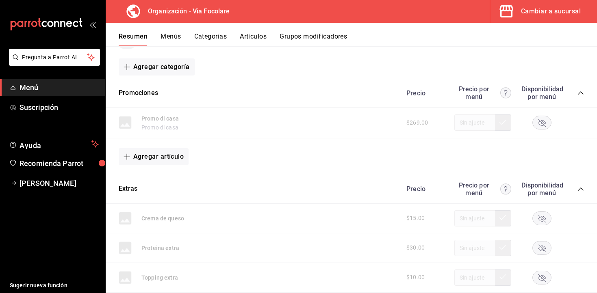
scroll to position [145, 0]
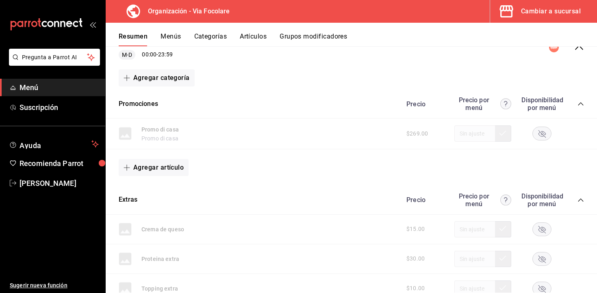
click at [577, 200] on icon "collapse-category-row" at bounding box center [580, 200] width 6 height 6
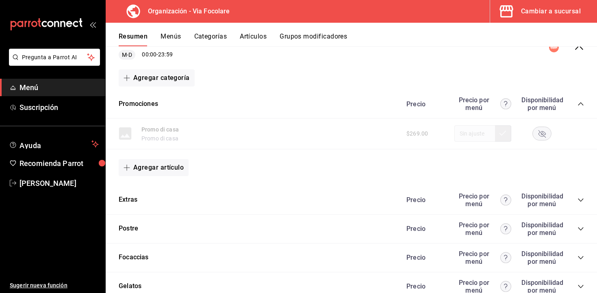
click at [579, 101] on icon "collapse-category-row" at bounding box center [580, 104] width 6 height 6
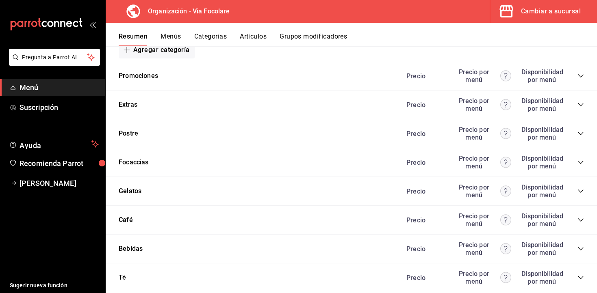
scroll to position [187, 0]
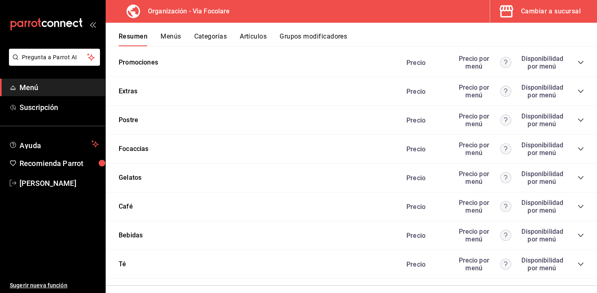
click at [581, 149] on icon "collapse-category-row" at bounding box center [580, 149] width 6 height 6
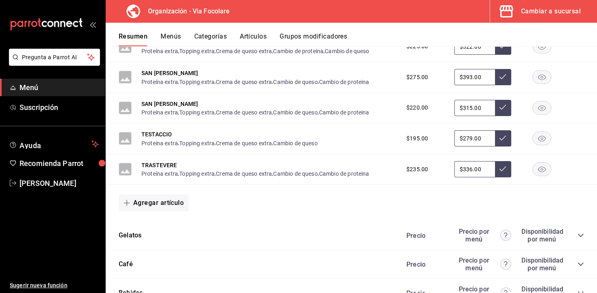
scroll to position [448, 0]
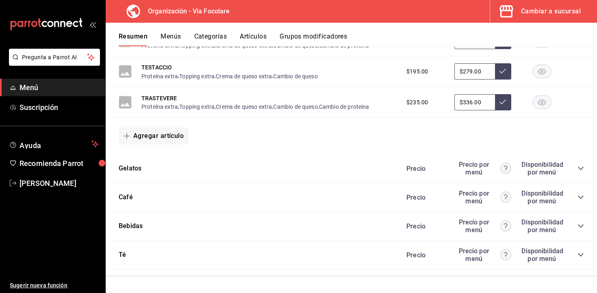
click at [579, 229] on icon "collapse-category-row" at bounding box center [580, 226] width 6 height 6
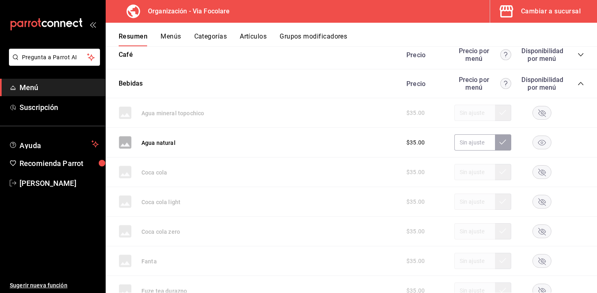
scroll to position [595, 0]
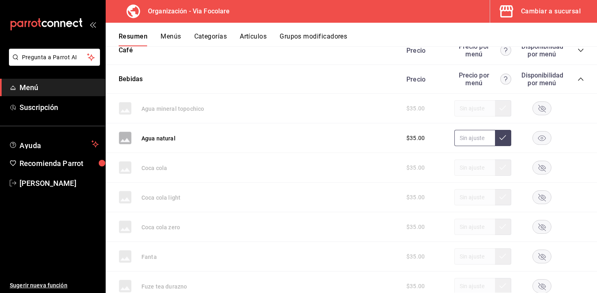
click at [469, 137] on input "text" at bounding box center [474, 138] width 41 height 16
type input "$45.00"
click at [505, 139] on icon at bounding box center [502, 137] width 6 height 6
click at [310, 159] on div "Coca cola $35.00" at bounding box center [351, 168] width 491 height 30
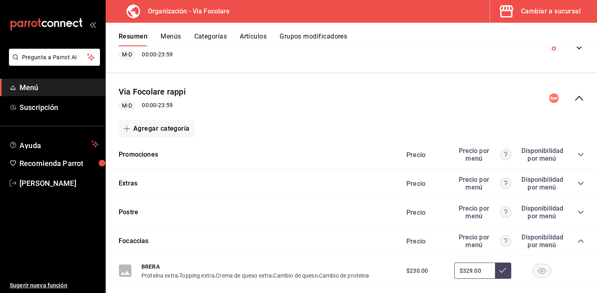
scroll to position [0, 0]
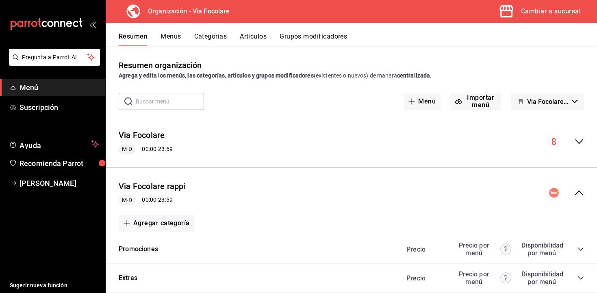
click at [580, 192] on icon "collapse-menu-row" at bounding box center [579, 192] width 8 height 5
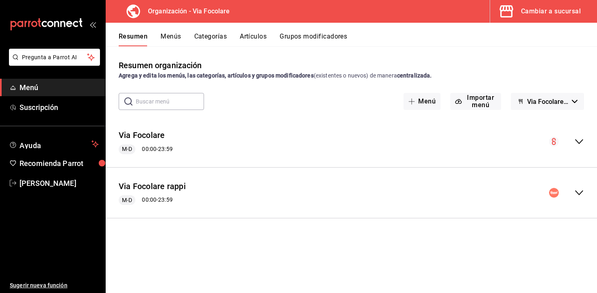
click at [446, 195] on div "Via Focolare rappi M-D 00:00 - 23:59" at bounding box center [351, 193] width 491 height 38
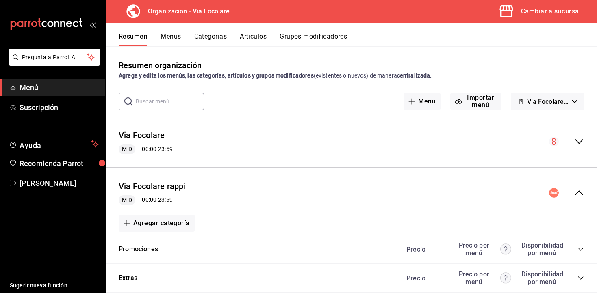
click at [577, 190] on icon "collapse-menu-row" at bounding box center [579, 193] width 10 height 10
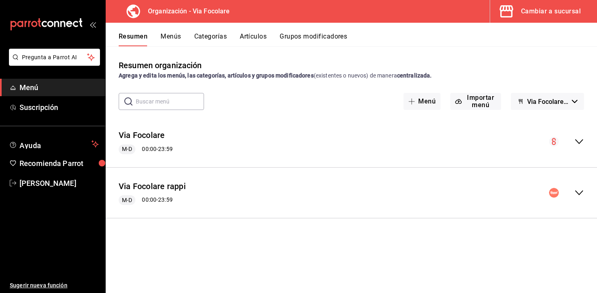
click at [173, 34] on button "Menús" at bounding box center [170, 39] width 20 height 14
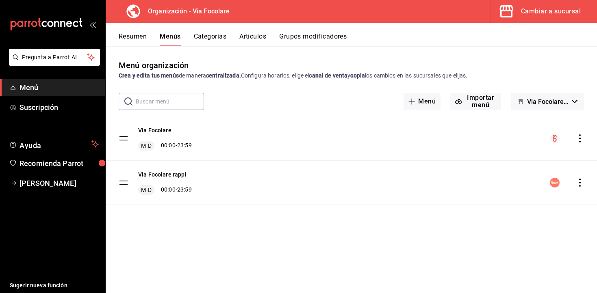
click at [578, 180] on icon "actions" at bounding box center [579, 183] width 8 height 8
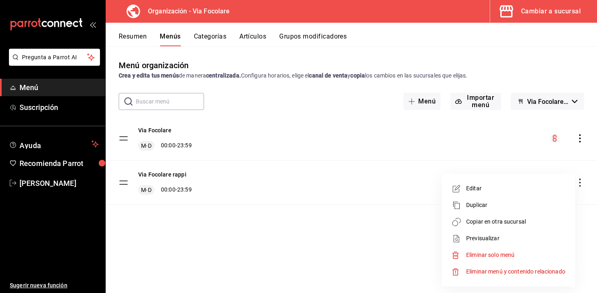
click at [502, 234] on span "Previsualizar" at bounding box center [515, 238] width 99 height 9
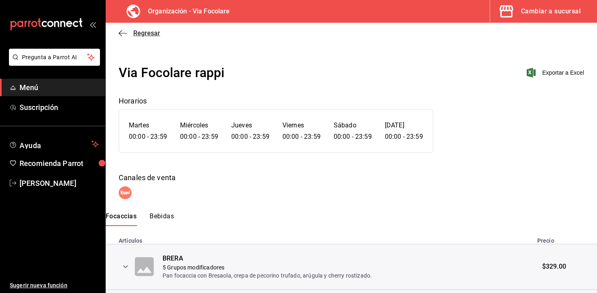
click at [123, 33] on icon "button" at bounding box center [123, 33] width 8 height 7
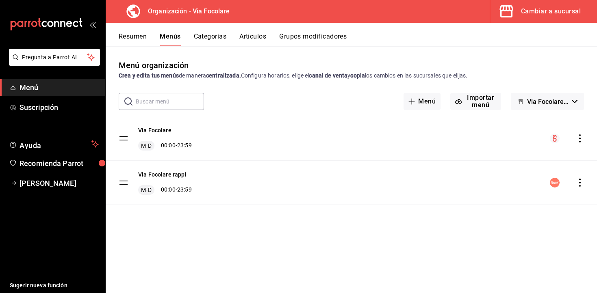
click at [579, 182] on icon "actions" at bounding box center [579, 183] width 8 height 8
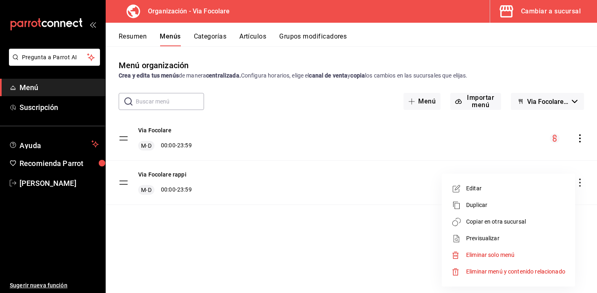
click at [508, 222] on span "Copiar en otra sucursal" at bounding box center [515, 222] width 99 height 9
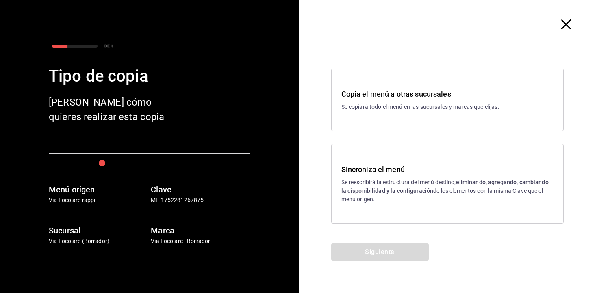
click at [565, 26] on icon "button" at bounding box center [566, 24] width 10 height 10
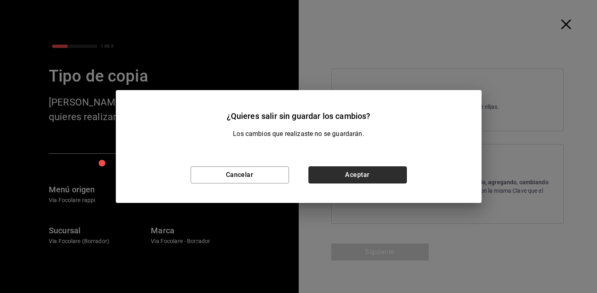
click at [328, 171] on button "Aceptar" at bounding box center [357, 175] width 98 height 17
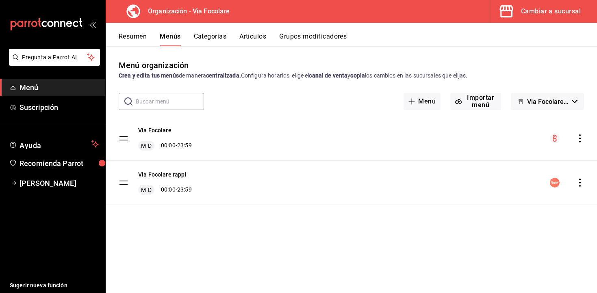
click at [133, 37] on button "Resumen" at bounding box center [133, 39] width 28 height 14
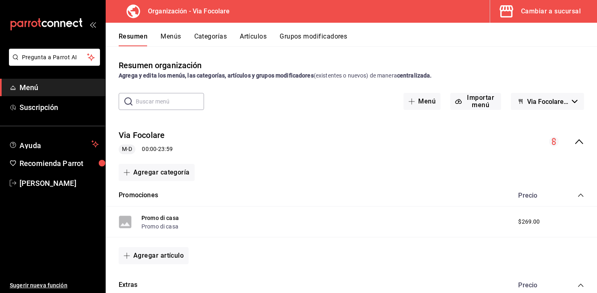
click at [583, 143] on icon "collapse-menu-row" at bounding box center [579, 142] width 10 height 10
